Goal: Transaction & Acquisition: Purchase product/service

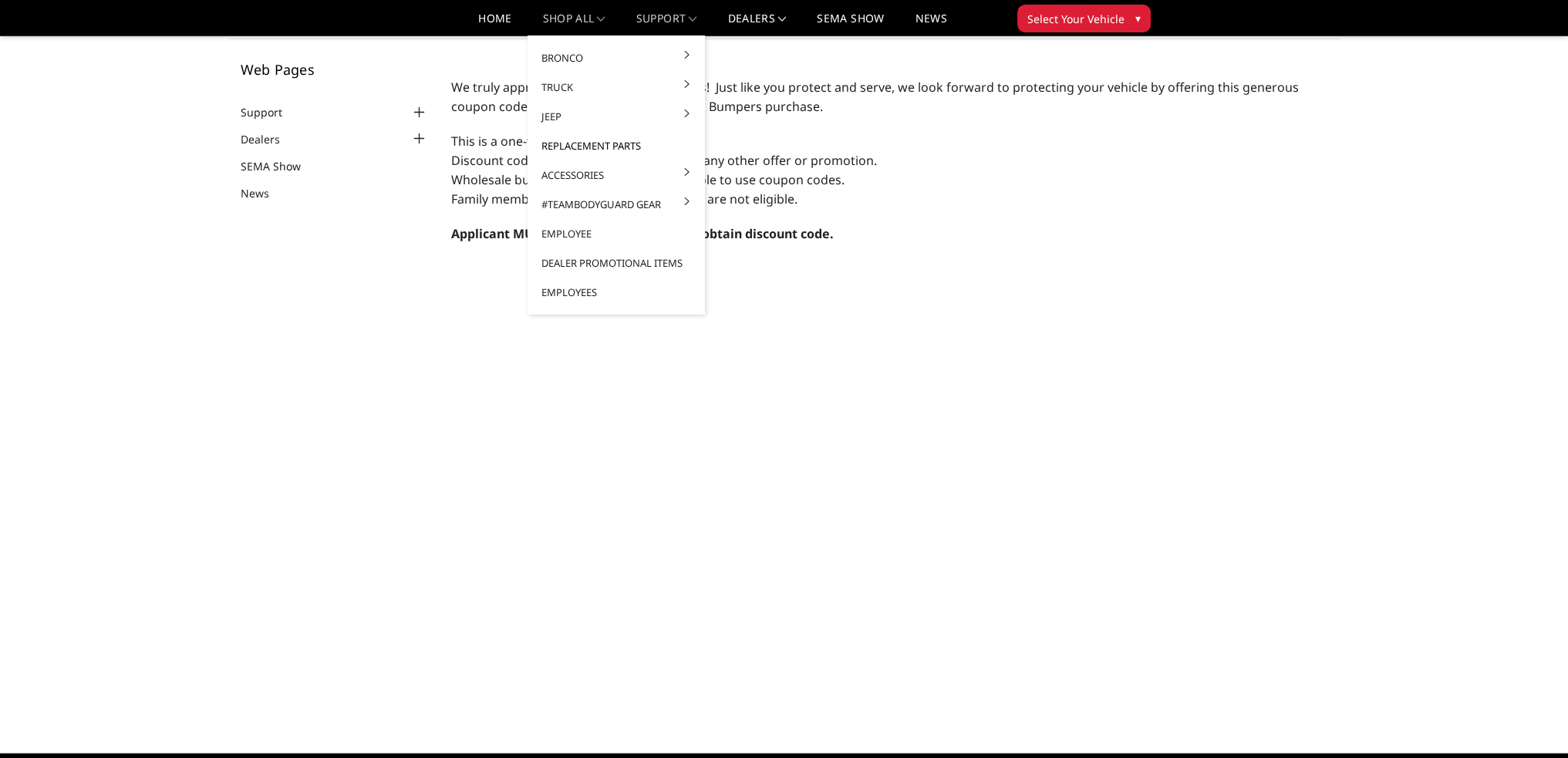
click at [589, 140] on link "Replacement Parts" at bounding box center [615, 145] width 165 height 29
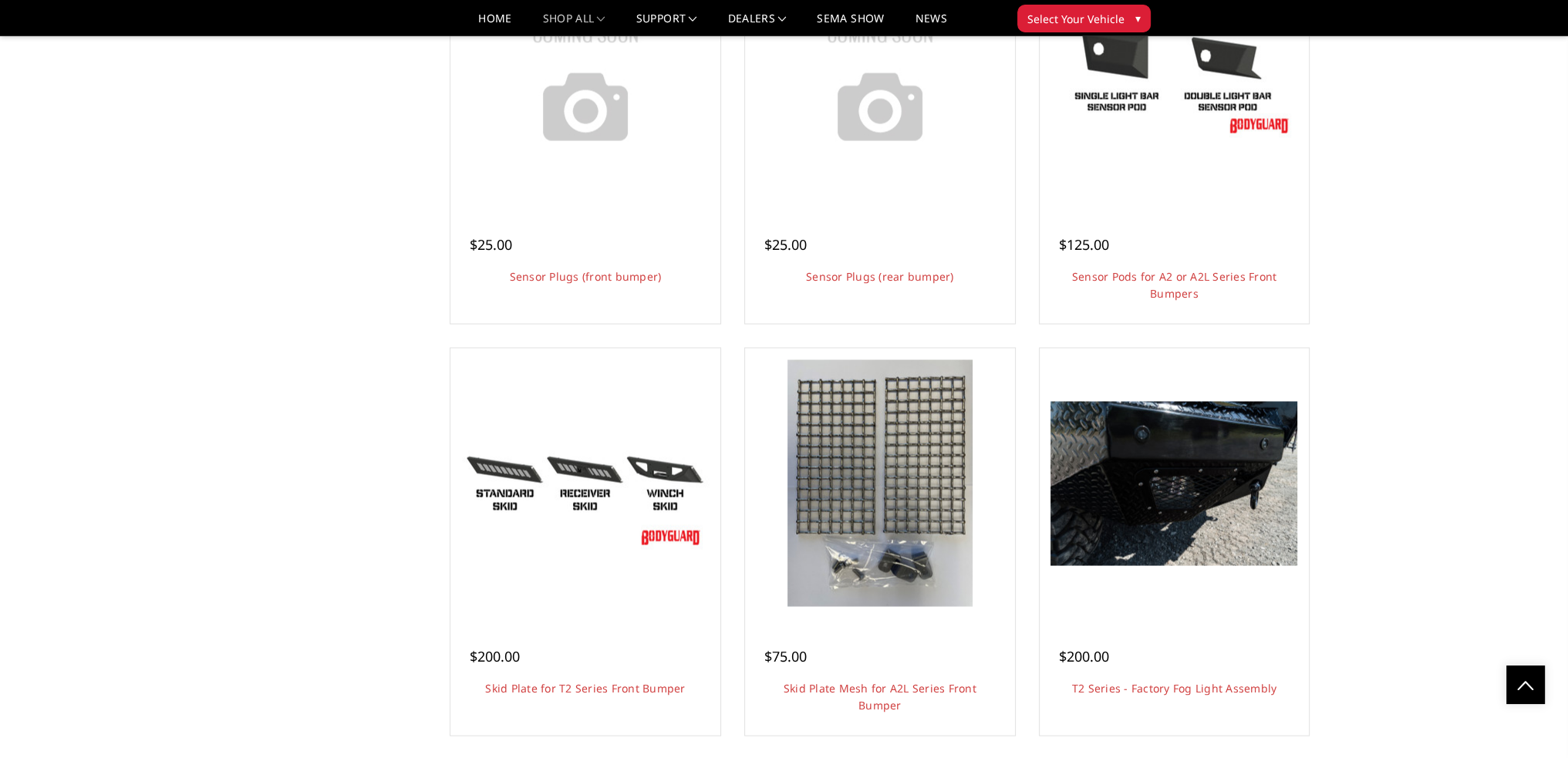
scroll to position [3701, 0]
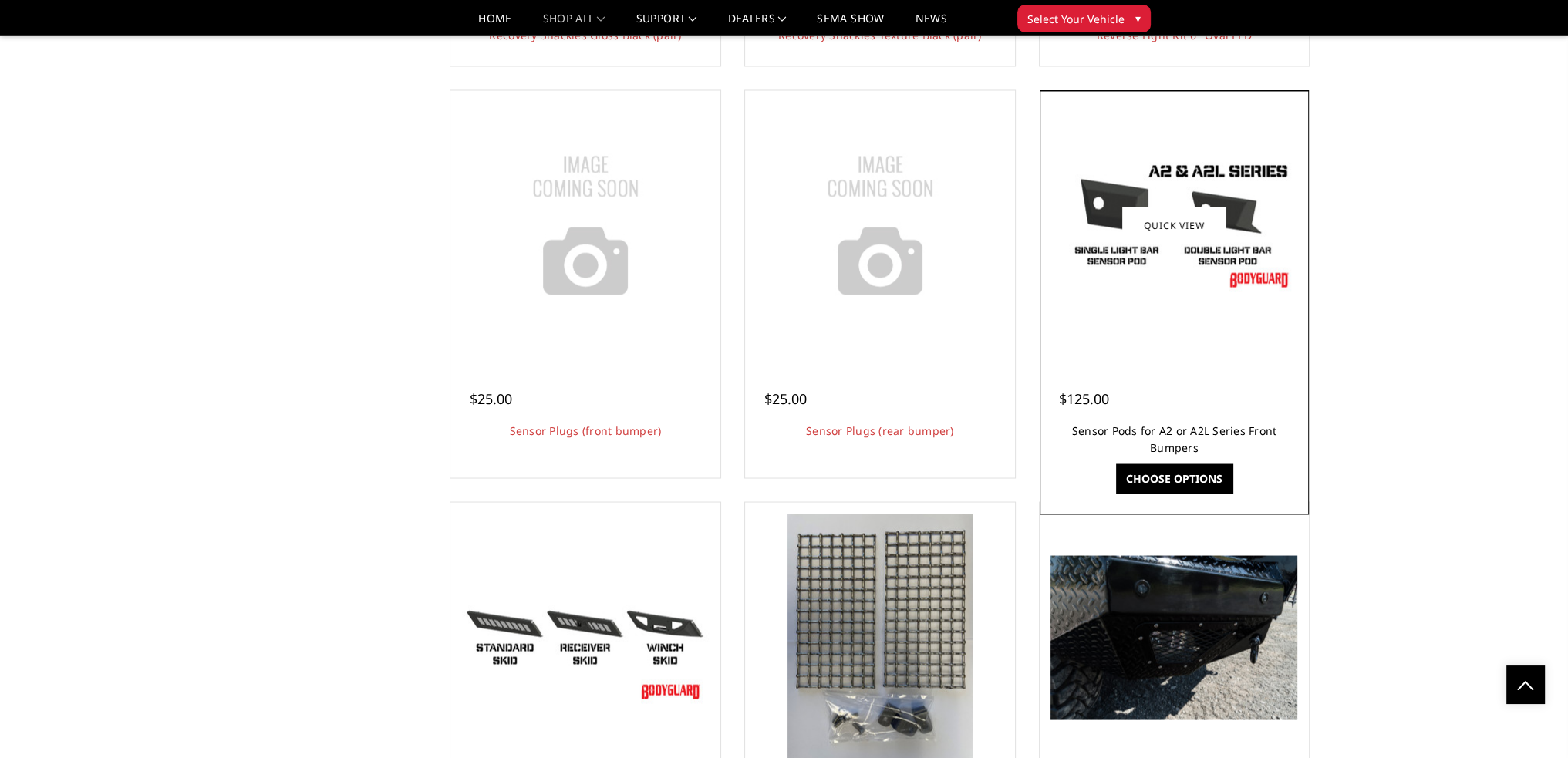
click at [1200, 435] on link "Sensor Pods for A2 or A2L Series Front Bumpers" at bounding box center [1173, 439] width 205 height 32
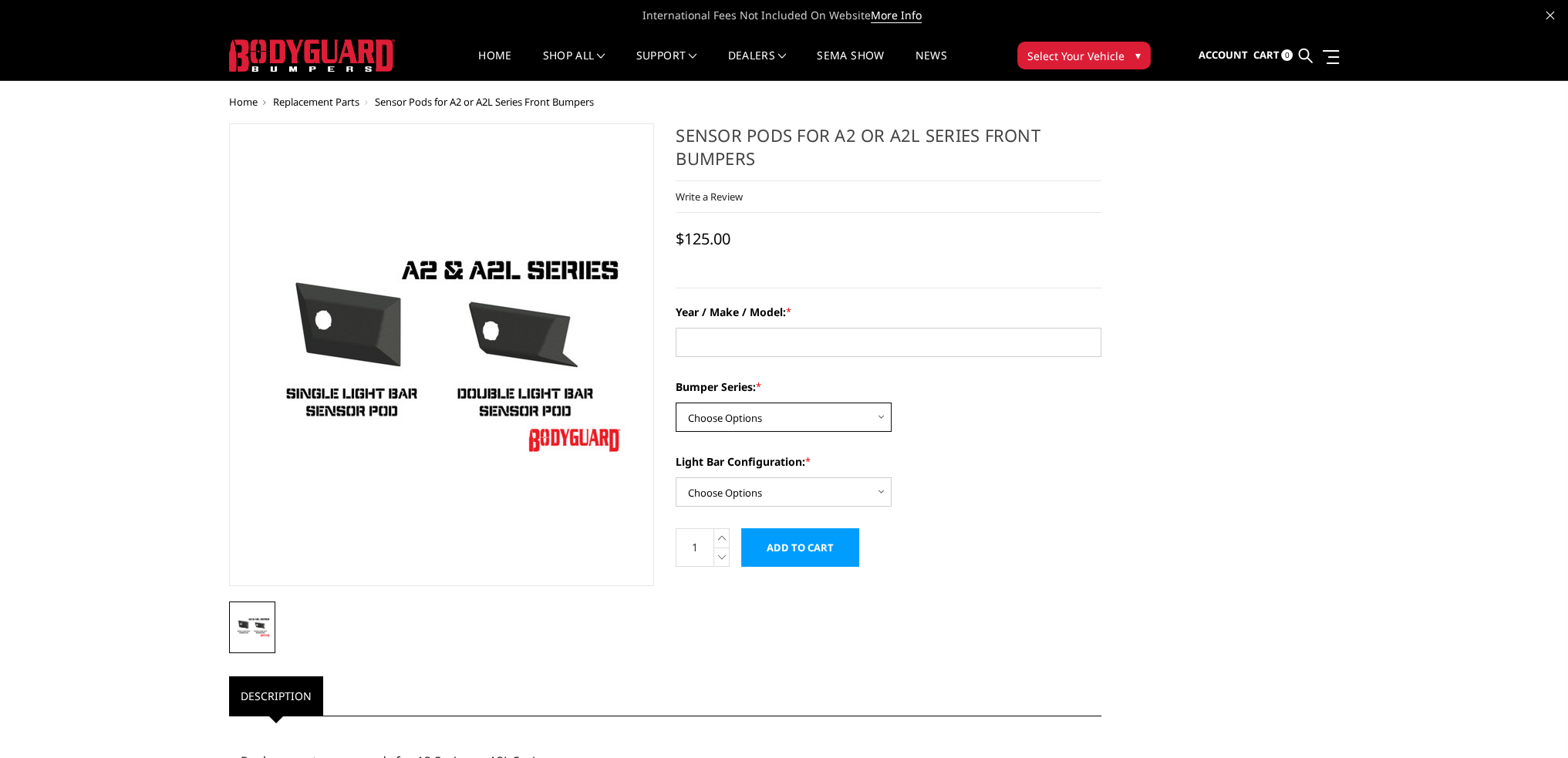
click at [770, 425] on select "Choose Options Freedom Series - truck front (winch) Freedom Series - truck fron…" at bounding box center [783, 417] width 216 height 29
click at [868, 416] on select "Choose Options Freedom Series - truck front (winch) Freedom Series - truck fron…" at bounding box center [783, 417] width 216 height 29
click at [793, 494] on select "Choose Options One light bar cutout Two light bar cutouts" at bounding box center [783, 491] width 216 height 29
click at [799, 485] on select "Choose Options One light bar cutout Two light bar cutouts" at bounding box center [783, 491] width 216 height 29
